Goal: Task Accomplishment & Management: Use online tool/utility

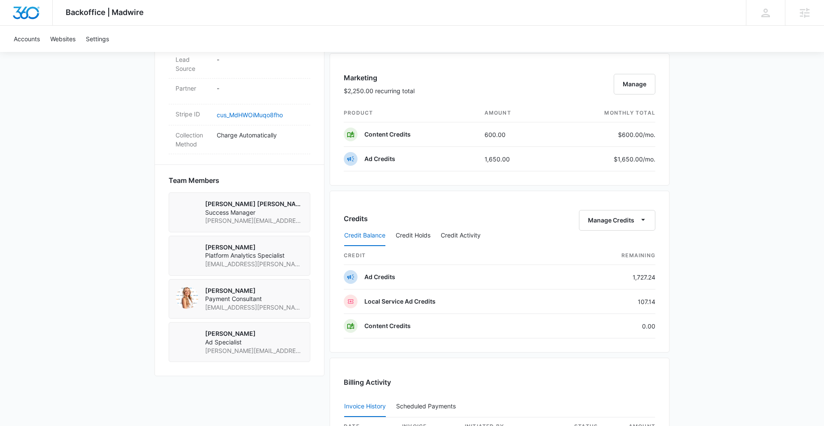
scroll to position [499, 0]
click at [642, 216] on icon "button" at bounding box center [642, 218] width 9 height 9
click at [616, 240] on button "Transfer Credits" at bounding box center [618, 246] width 76 height 13
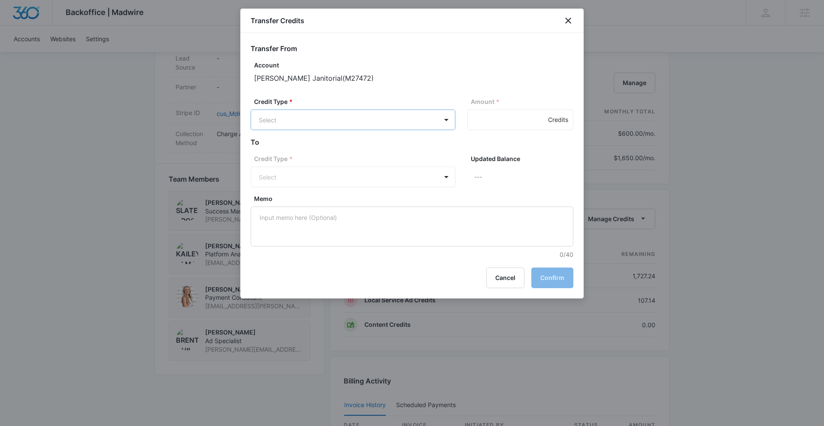
click at [435, 120] on body "Backoffice | Madwire Apps Settings SD [PERSON_NAME] [PERSON_NAME] [PERSON_NAME]…" at bounding box center [412, 158] width 824 height 1315
click at [391, 153] on div "Ad Credits (1727.24 Credits)" at bounding box center [352, 152] width 182 height 14
click at [338, 169] on body "Backoffice | Madwire Apps Settings SD [PERSON_NAME] [PERSON_NAME] [PERSON_NAME]…" at bounding box center [412, 158] width 824 height 1315
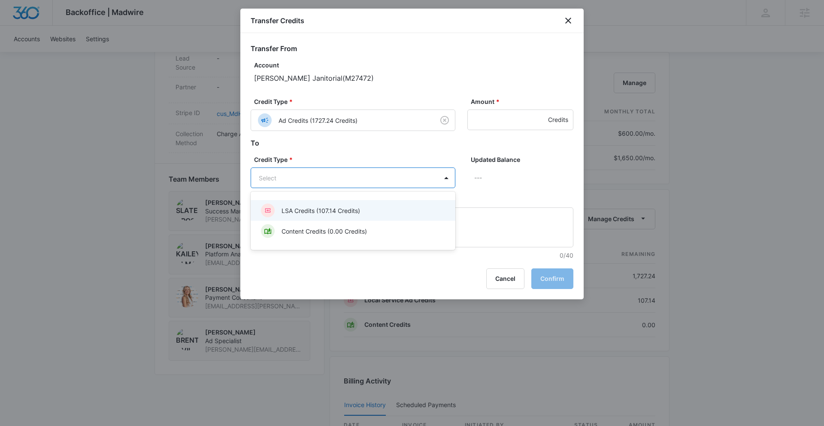
click at [336, 205] on div "LSA Credits (107.14 Credits)" at bounding box center [352, 210] width 182 height 14
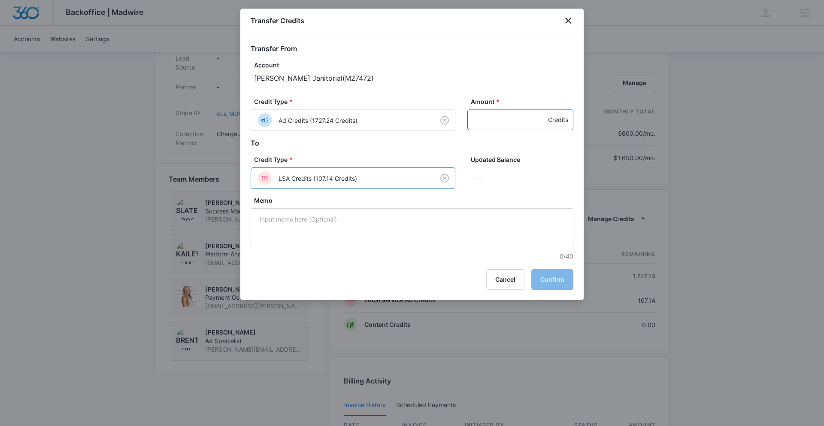
click at [487, 124] on input "Amount *" at bounding box center [520, 119] width 106 height 21
type input "7"
type input "800"
click at [550, 276] on button "Confirm" at bounding box center [552, 279] width 42 height 21
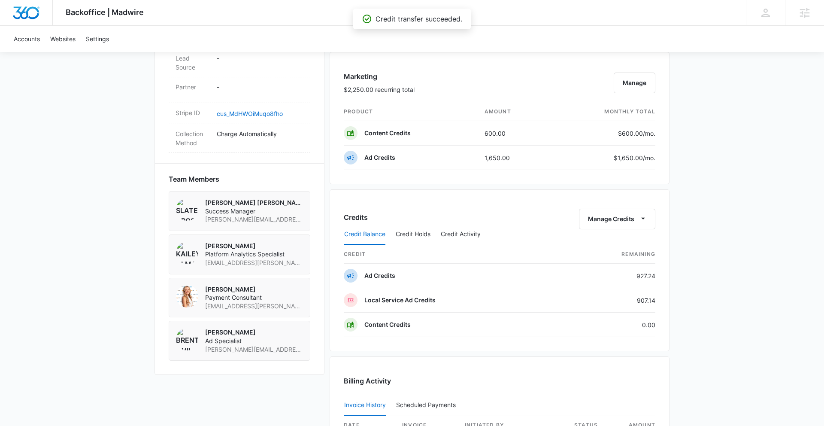
scroll to position [0, 0]
